Goal: Task Accomplishment & Management: Manage account settings

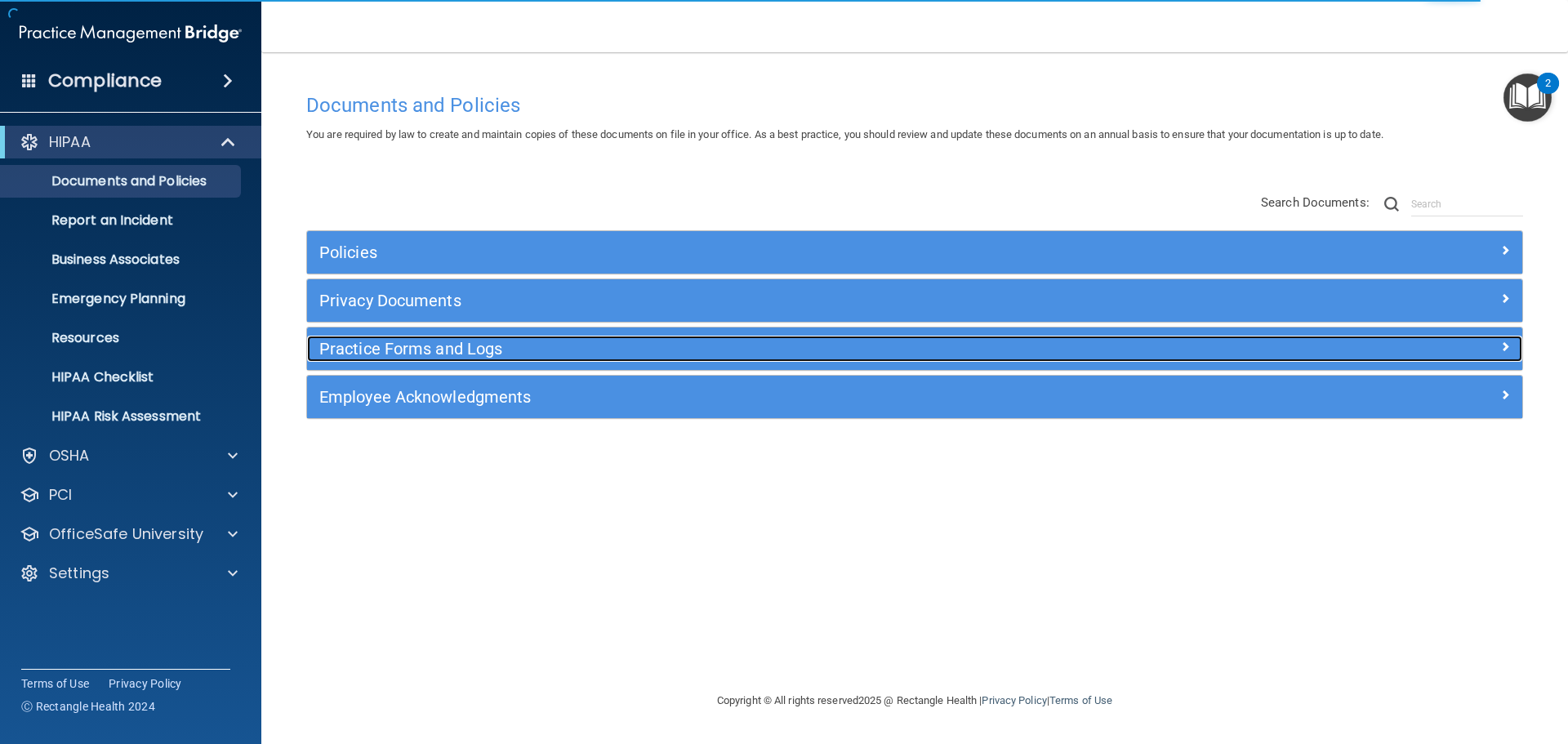
click at [386, 357] on h5 "Practice Forms and Logs" at bounding box center [763, 348] width 887 height 18
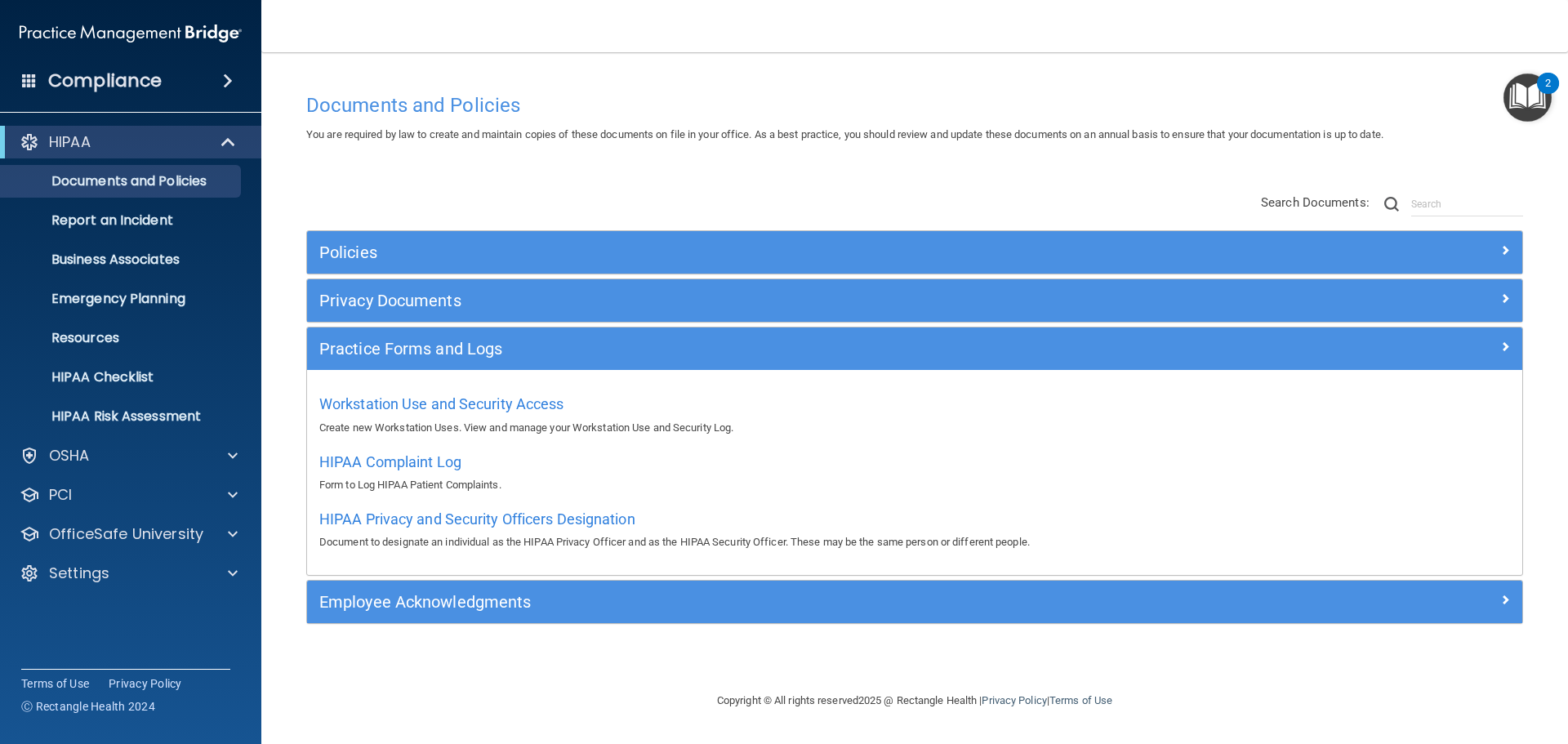
drag, startPoint x: 477, startPoint y: 399, endPoint x: 461, endPoint y: 394, distance: 16.8
click at [461, 394] on div "Workstation Use and Security Access Create new Workstation Uses. View and manag…" at bounding box center [914, 413] width 1190 height 46
click at [458, 403] on span "Workstation Use and Security Access" at bounding box center [442, 404] width 245 height 17
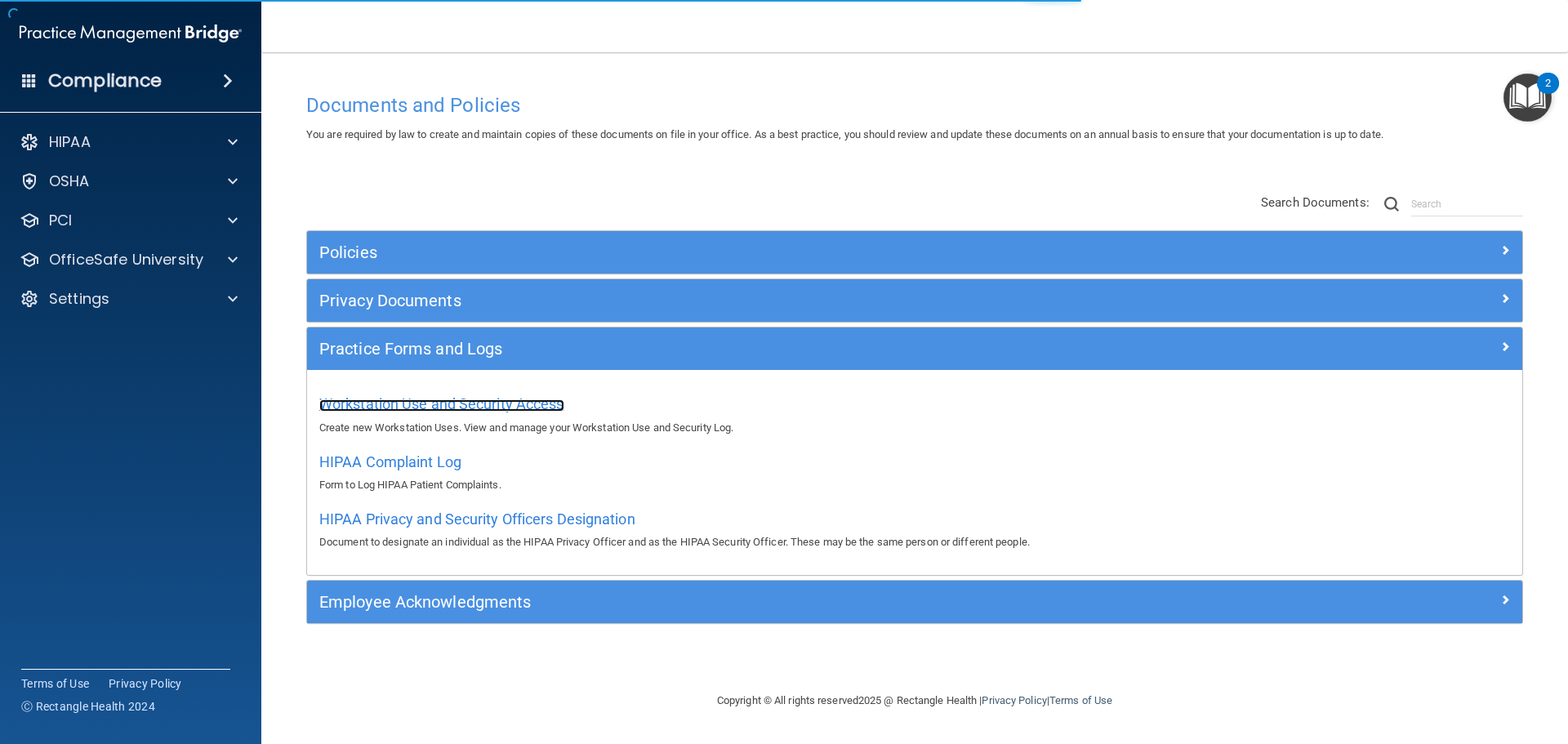
click at [458, 403] on span "Workstation Use and Security Access" at bounding box center [442, 404] width 245 height 17
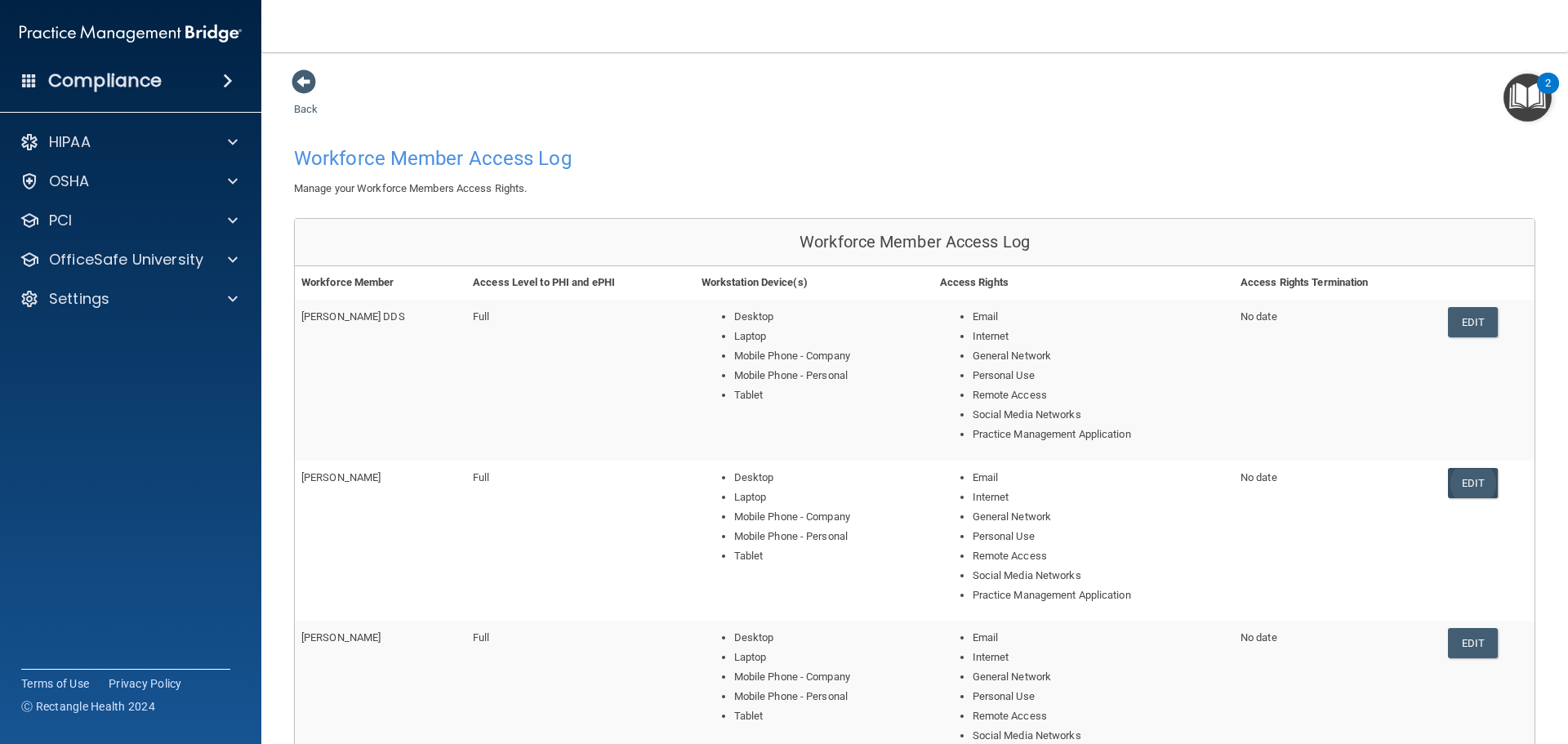
click at [1473, 484] on link "Edit" at bounding box center [1473, 483] width 50 height 30
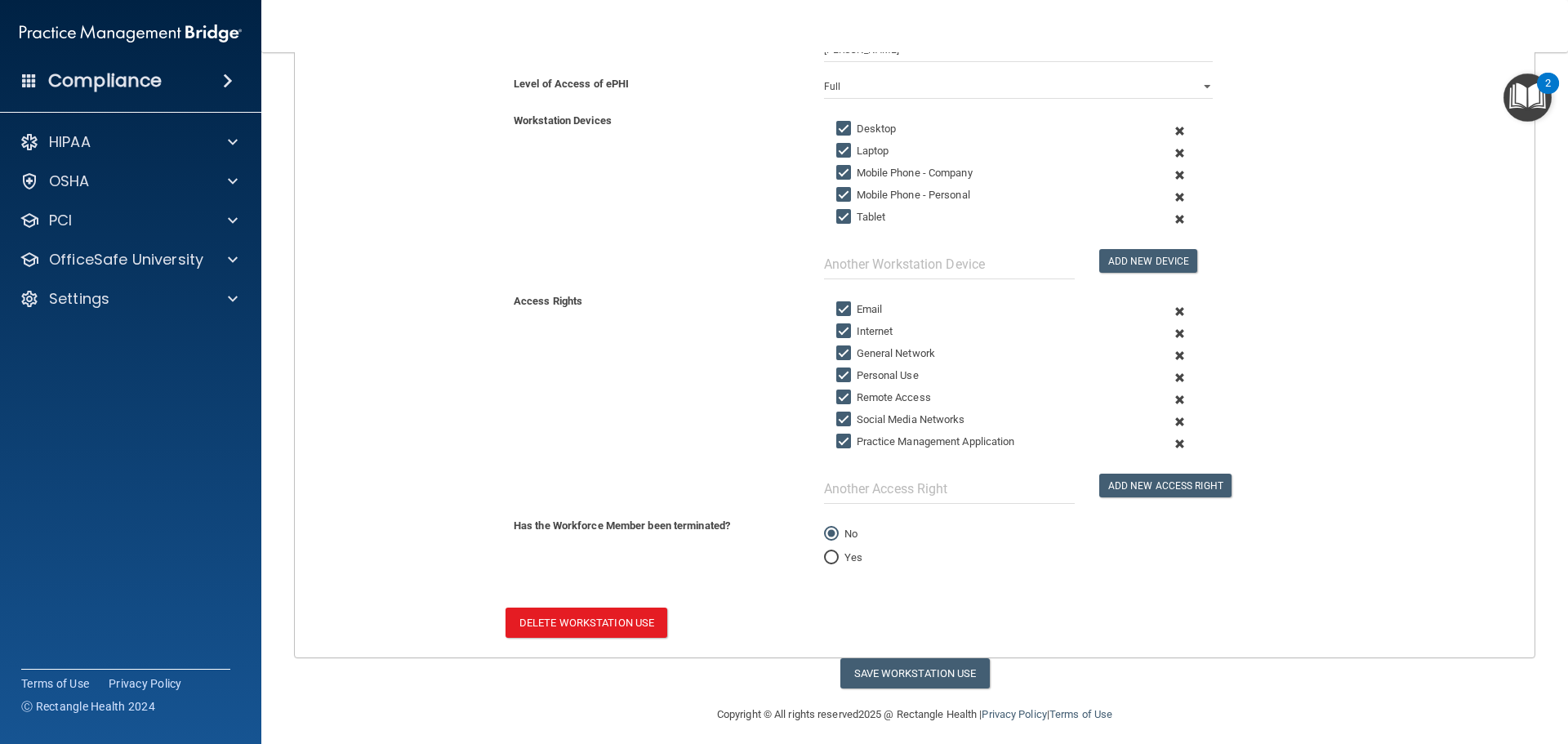
scroll to position [314, 0]
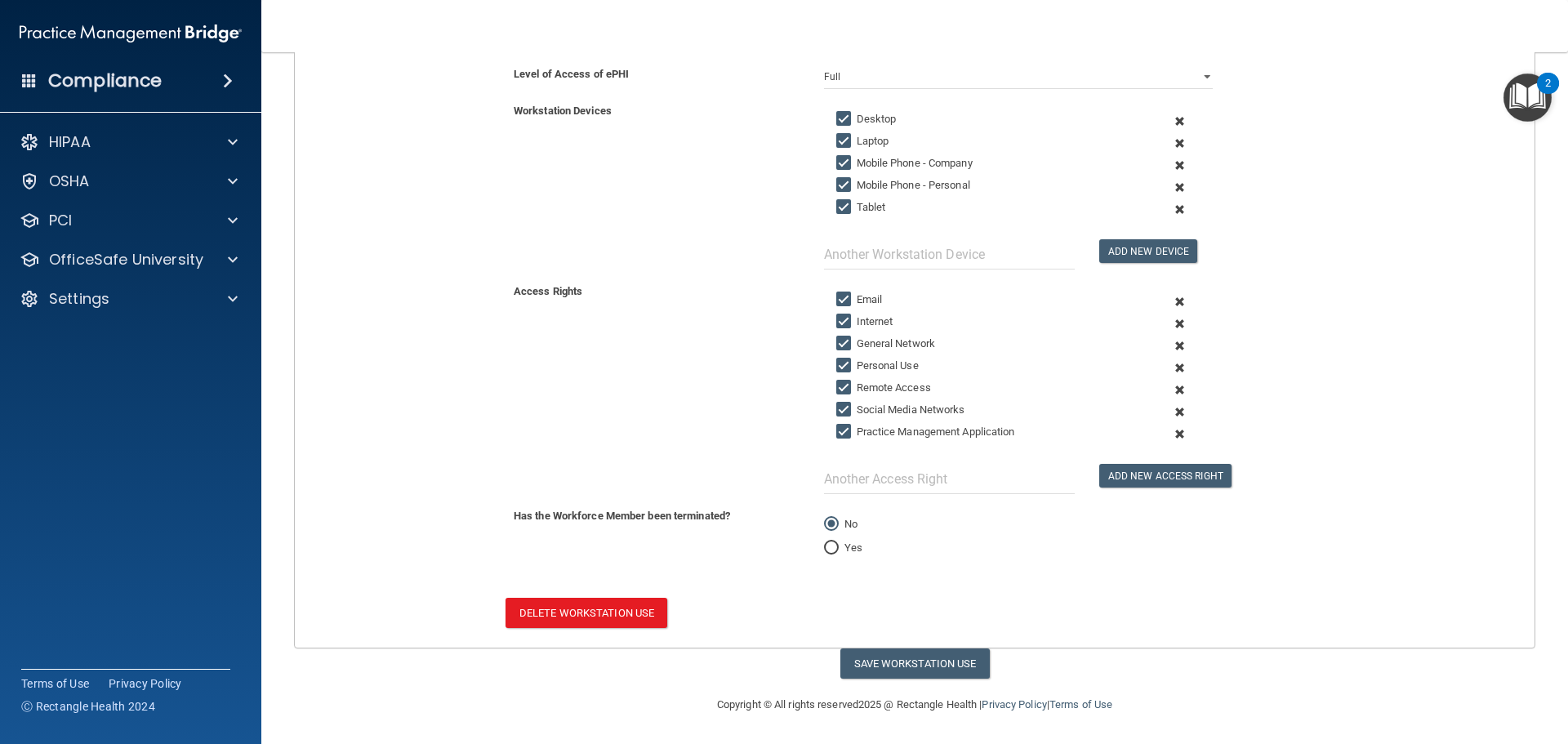
click at [824, 548] on input "Yes" at bounding box center [832, 548] width 15 height 12
radio input "true"
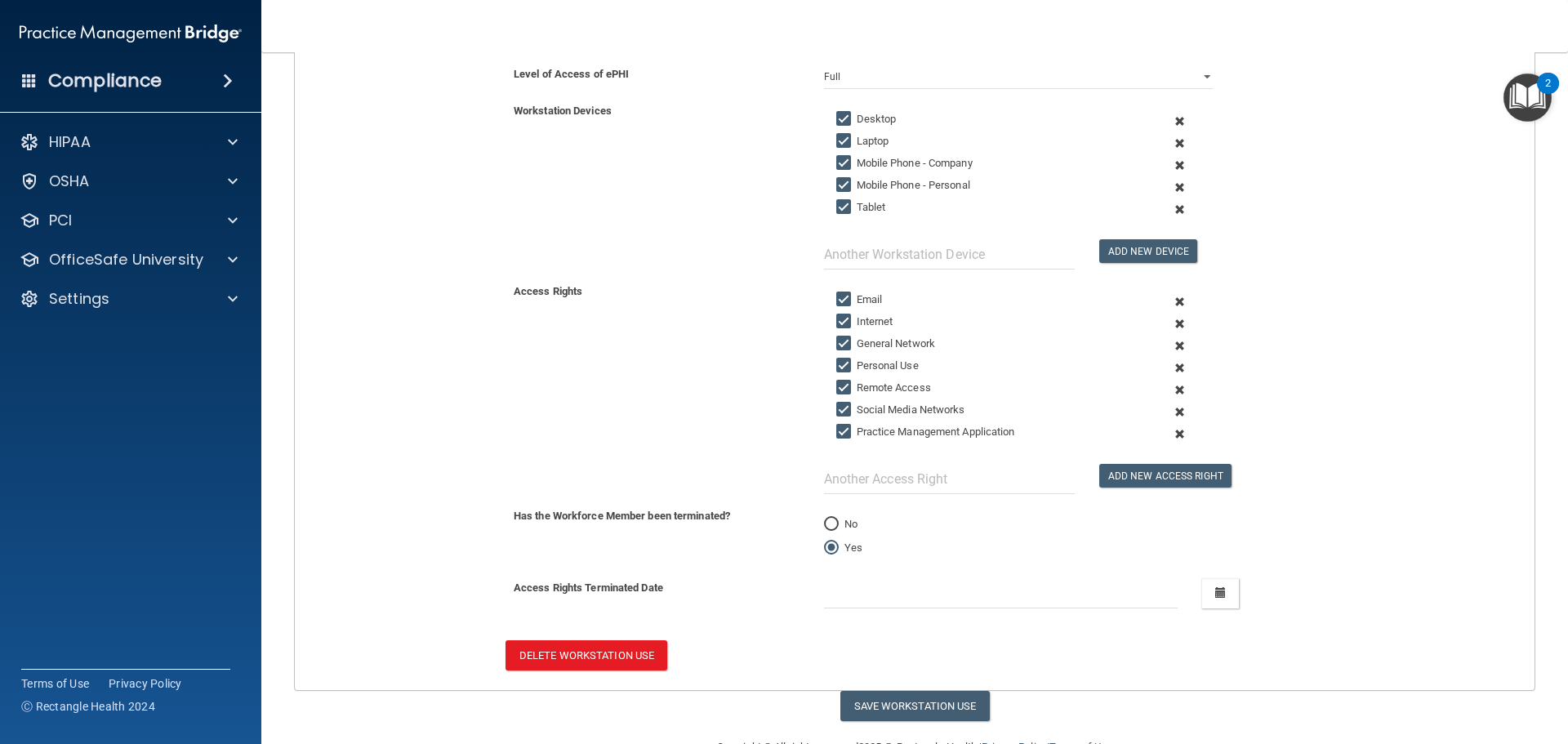
click at [223, 78] on span at bounding box center [228, 80] width 9 height 20
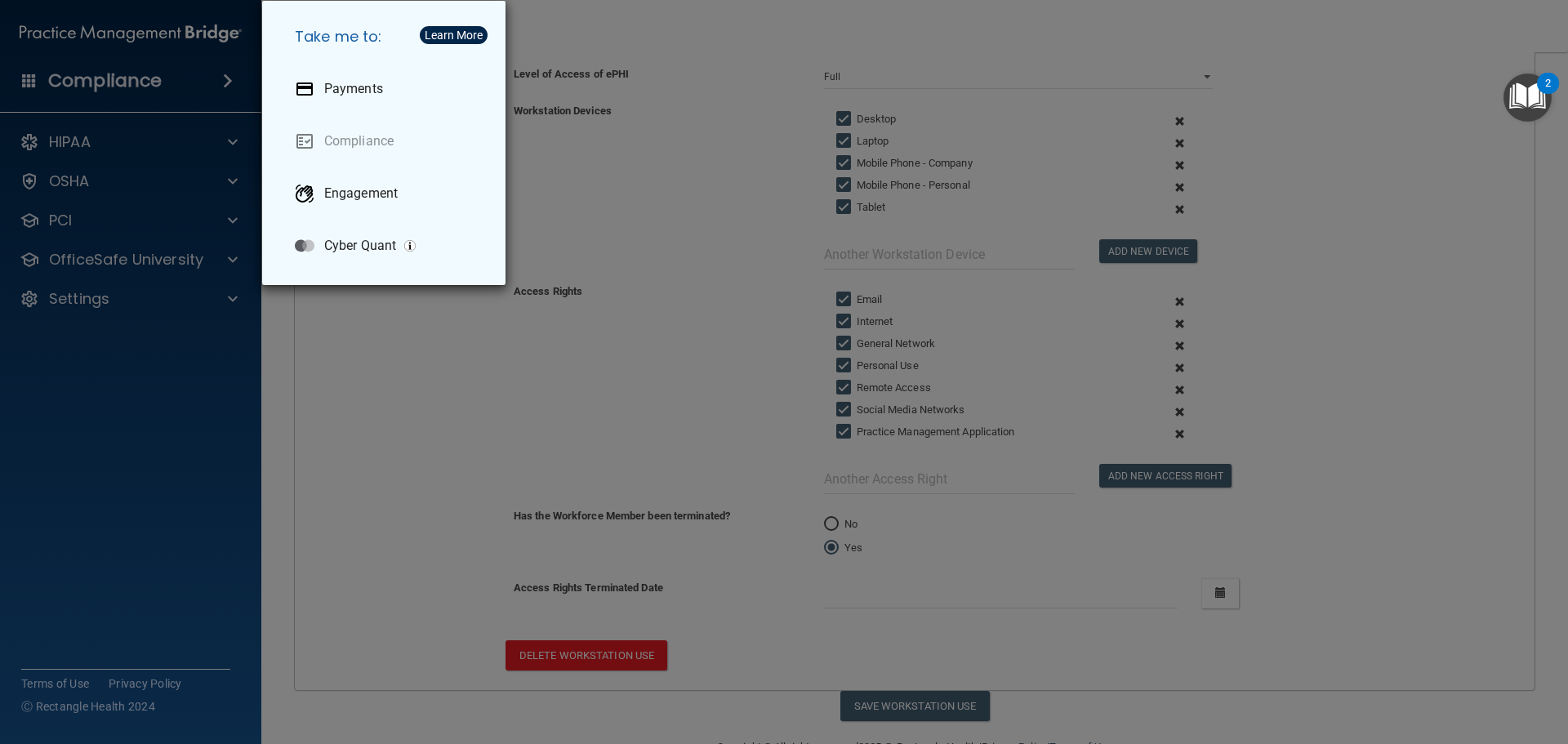
click at [152, 144] on div "Take me to: Payments Compliance Engagement Cyber Quant" at bounding box center [784, 372] width 1568 height 744
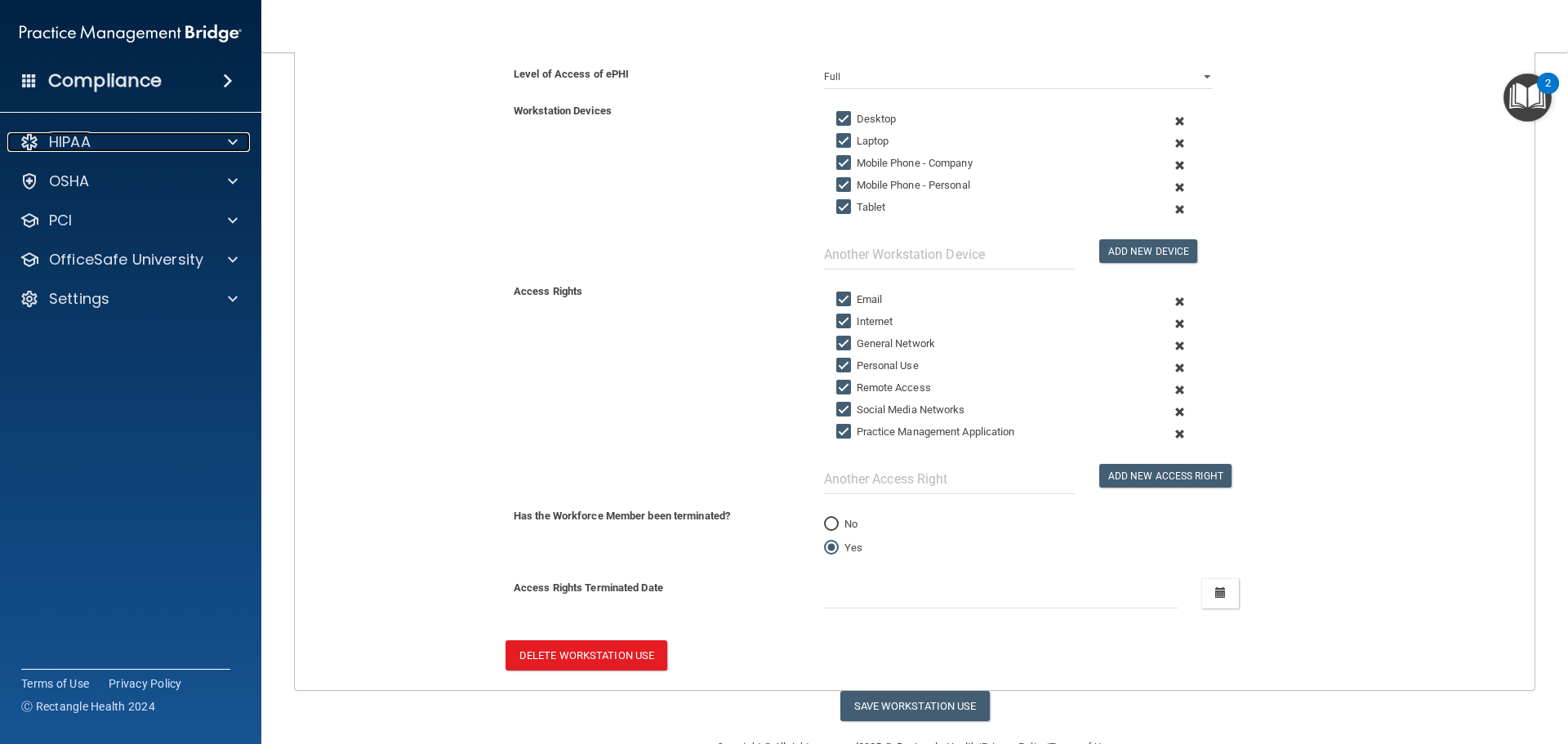
click at [152, 144] on div "HIPAA" at bounding box center [108, 141] width 202 height 20
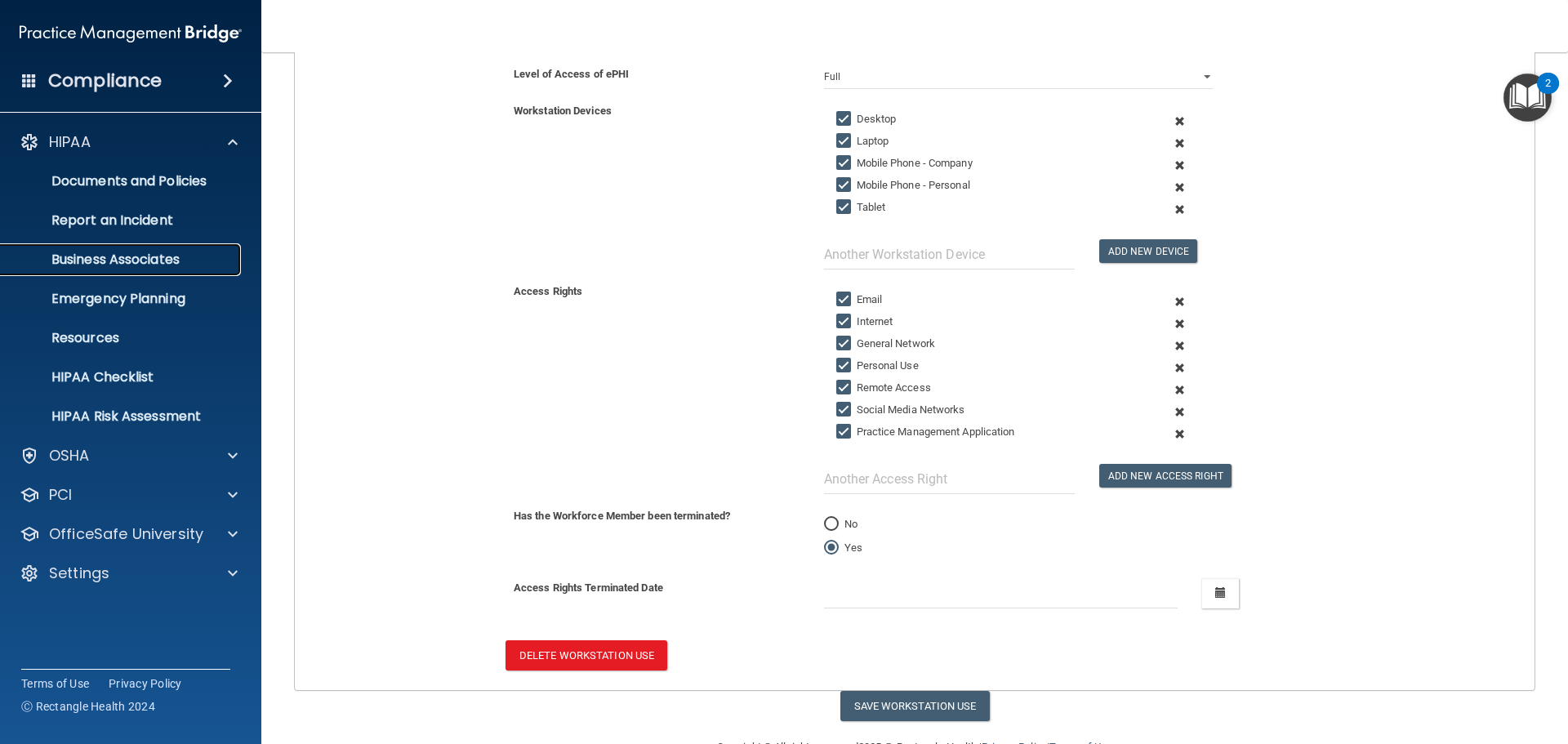
click at [167, 258] on p "Business Associates" at bounding box center [121, 259] width 223 height 16
